Goal: Check status: Check status

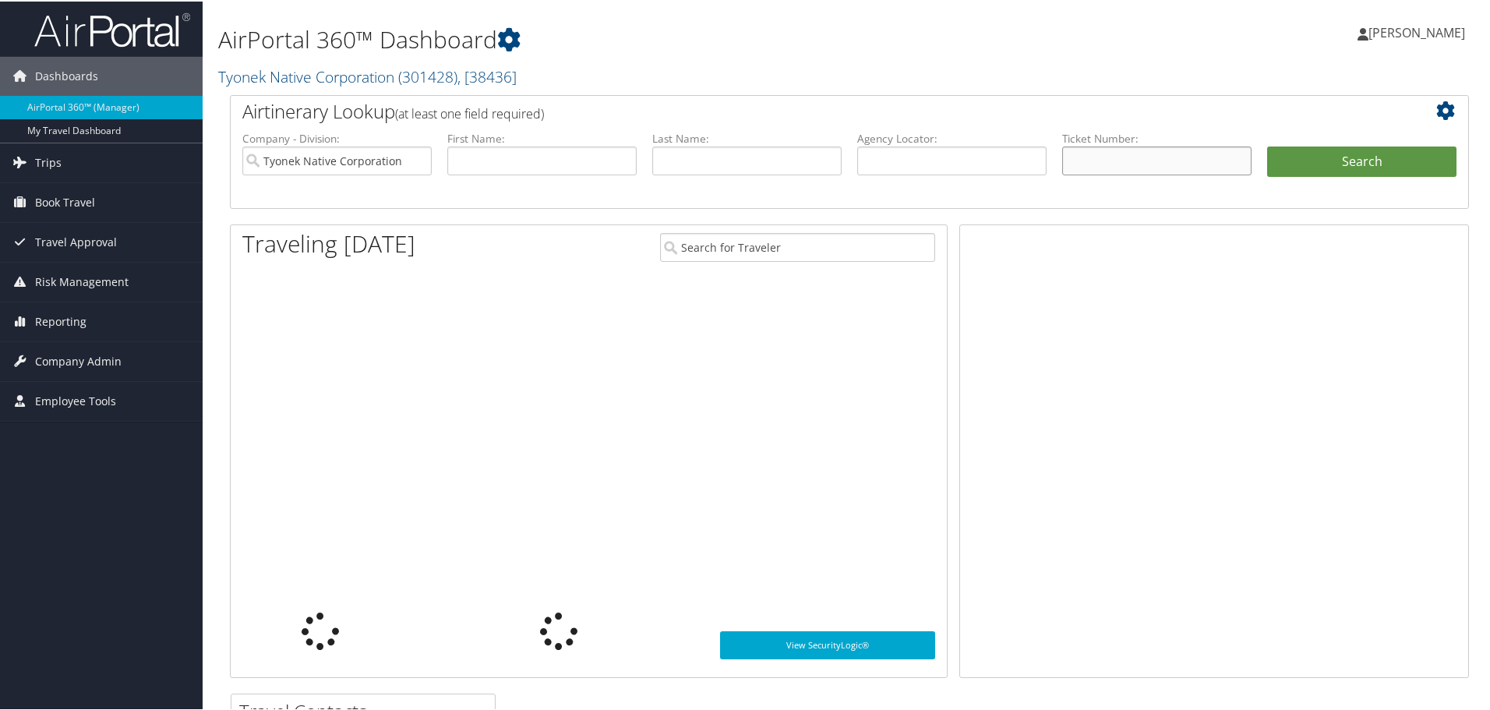
click at [1128, 157] on input "text" at bounding box center [1156, 159] width 189 height 29
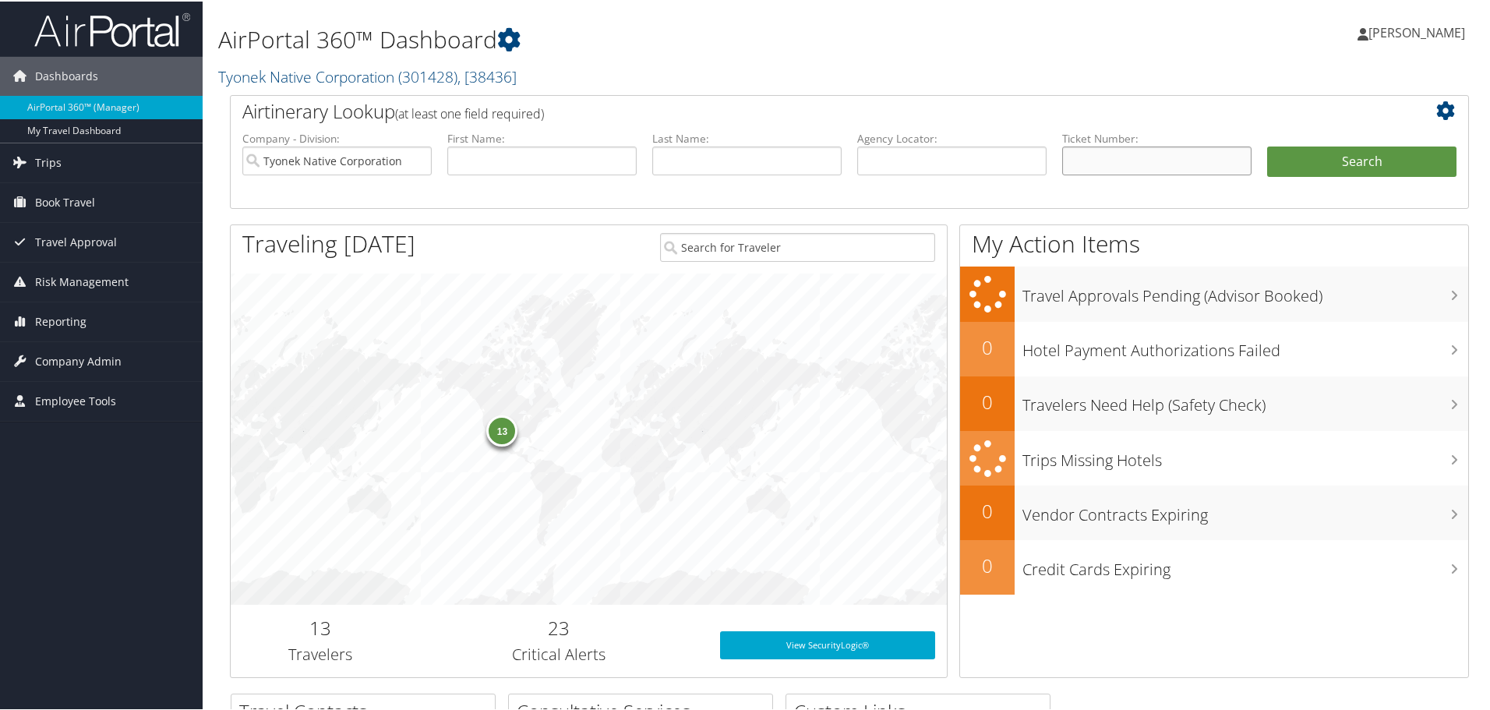
paste input "5267310817826"
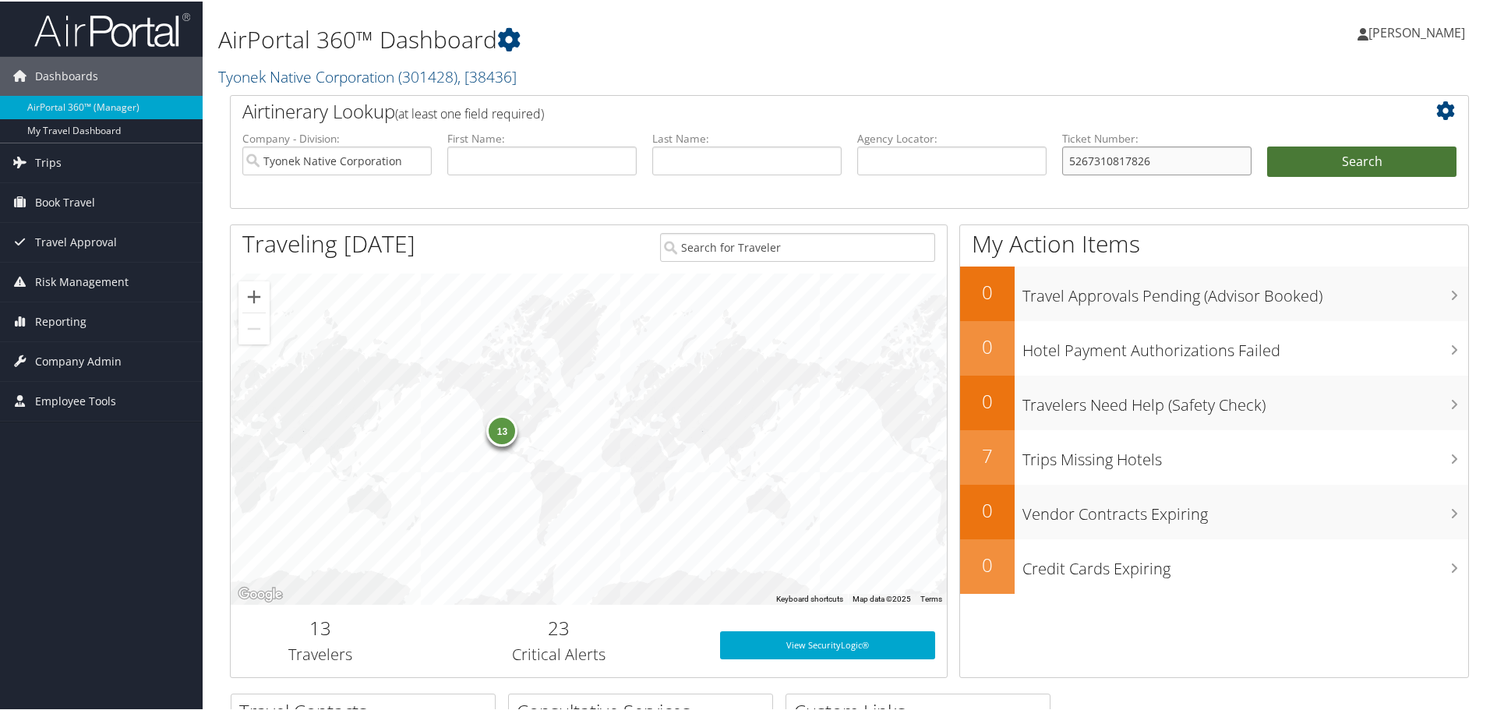
type input "5267310817826"
click at [1369, 153] on button "Search" at bounding box center [1361, 160] width 189 height 31
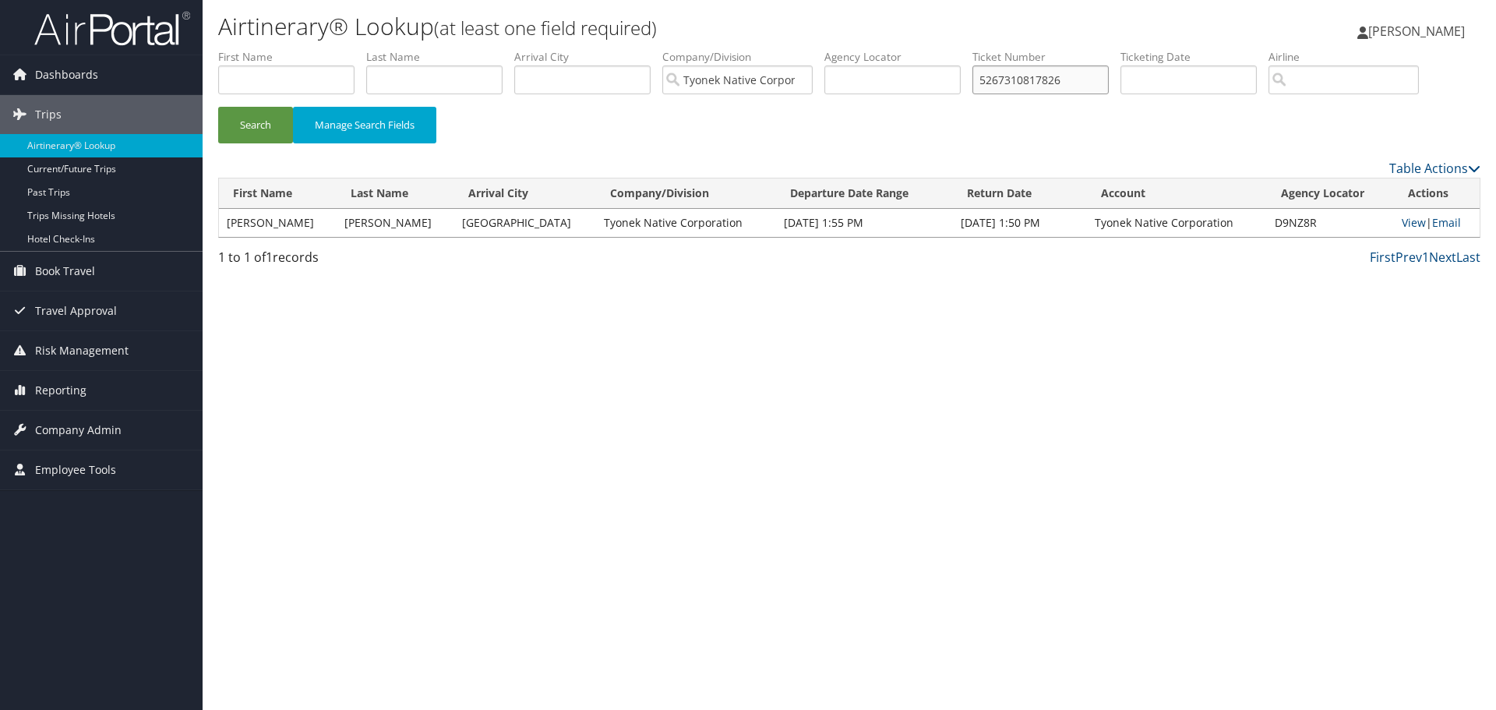
drag, startPoint x: 1077, startPoint y: 81, endPoint x: 898, endPoint y: 83, distance: 179.2
click at [909, 49] on ul "First Name Last Name Departure City Arrival City Company/Division Tyonek Native…" at bounding box center [849, 49] width 1262 height 0
paste input "8900897748409"
type input "8900897748409"
click at [218, 107] on button "Search" at bounding box center [255, 125] width 75 height 37
